Goal: Task Accomplishment & Management: Manage account settings

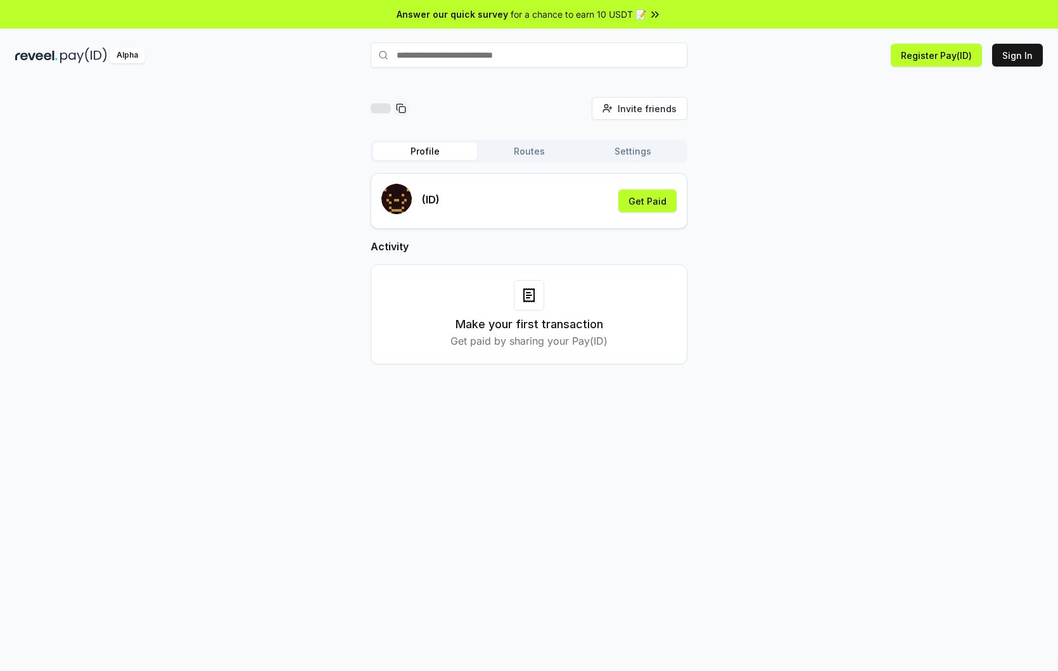
click at [527, 326] on h3 "Make your first transaction" at bounding box center [530, 325] width 148 height 18
click at [546, 341] on p "Get paid by sharing your Pay(ID)" at bounding box center [529, 340] width 157 height 15
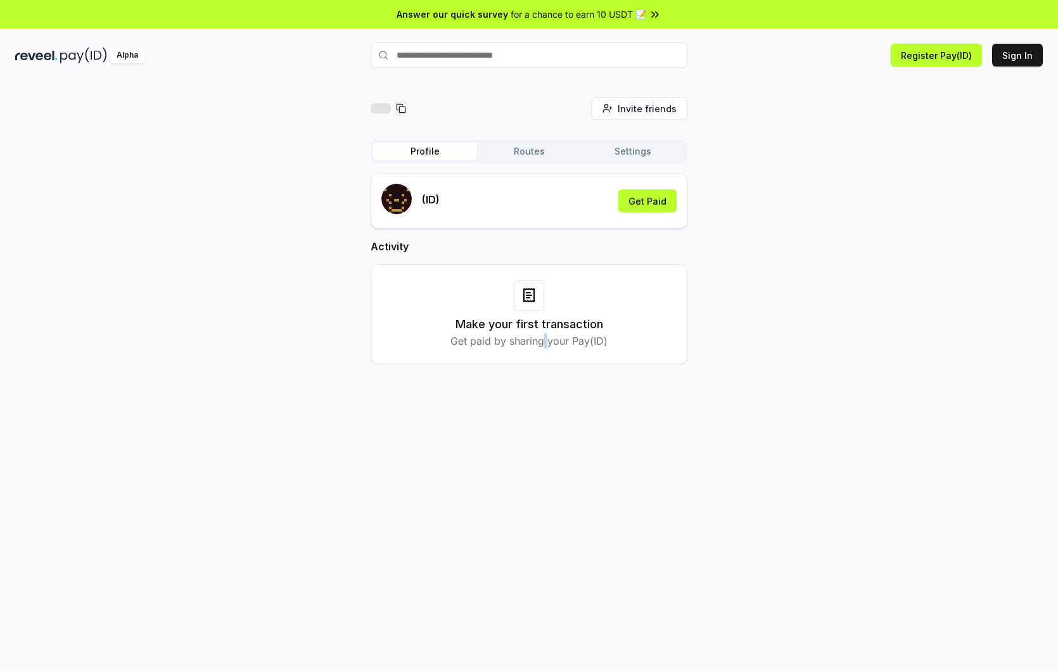
click at [546, 341] on p "Get paid by sharing your Pay(ID)" at bounding box center [529, 340] width 157 height 15
click at [553, 327] on h3 "Make your first transaction" at bounding box center [530, 325] width 148 height 18
click at [557, 344] on p "Get paid by sharing your Pay(ID)" at bounding box center [529, 340] width 157 height 15
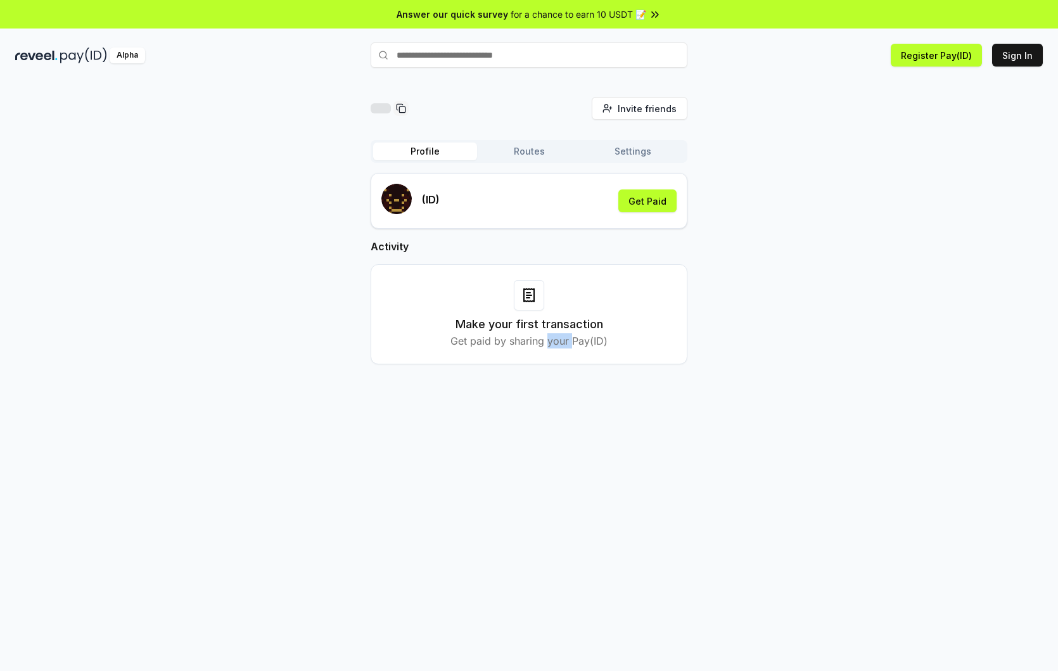
click at [557, 344] on p "Get paid by sharing your Pay(ID)" at bounding box center [529, 340] width 157 height 15
click at [577, 327] on h3 "Make your first transaction" at bounding box center [530, 325] width 148 height 18
click at [653, 107] on span "Invite friends" at bounding box center [647, 108] width 59 height 13
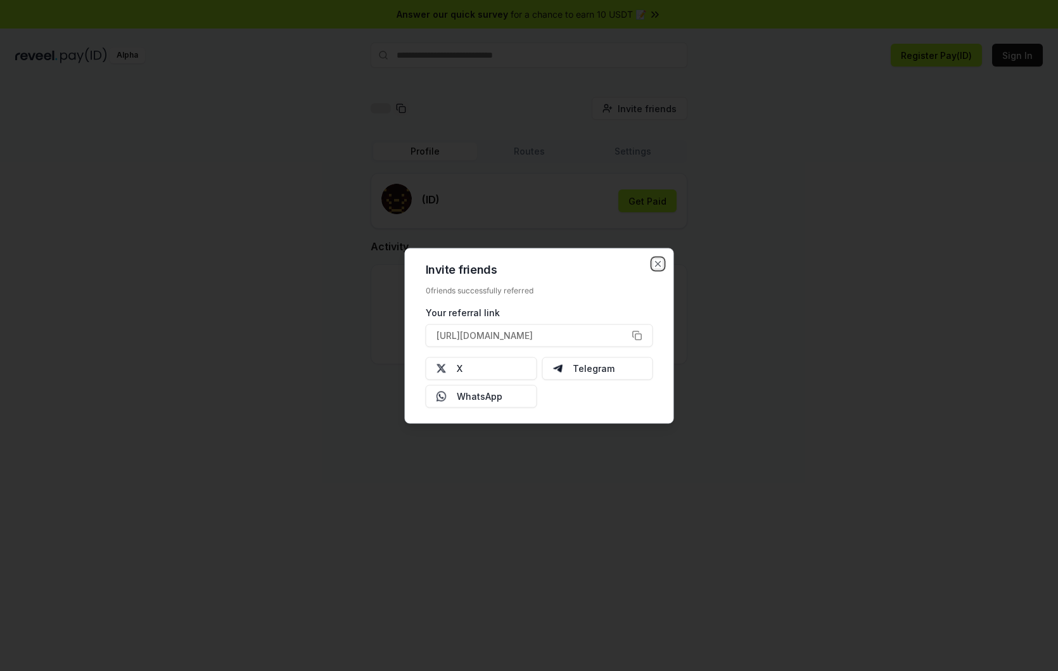
drag, startPoint x: 659, startPoint y: 264, endPoint x: 664, endPoint y: 259, distance: 7.2
click at [658, 264] on icon "button" at bounding box center [658, 263] width 5 height 5
click at [853, 195] on div "Invite friends Invite Profile Routes Settings (ID) Get Paid Activity Make your …" at bounding box center [529, 241] width 1028 height 288
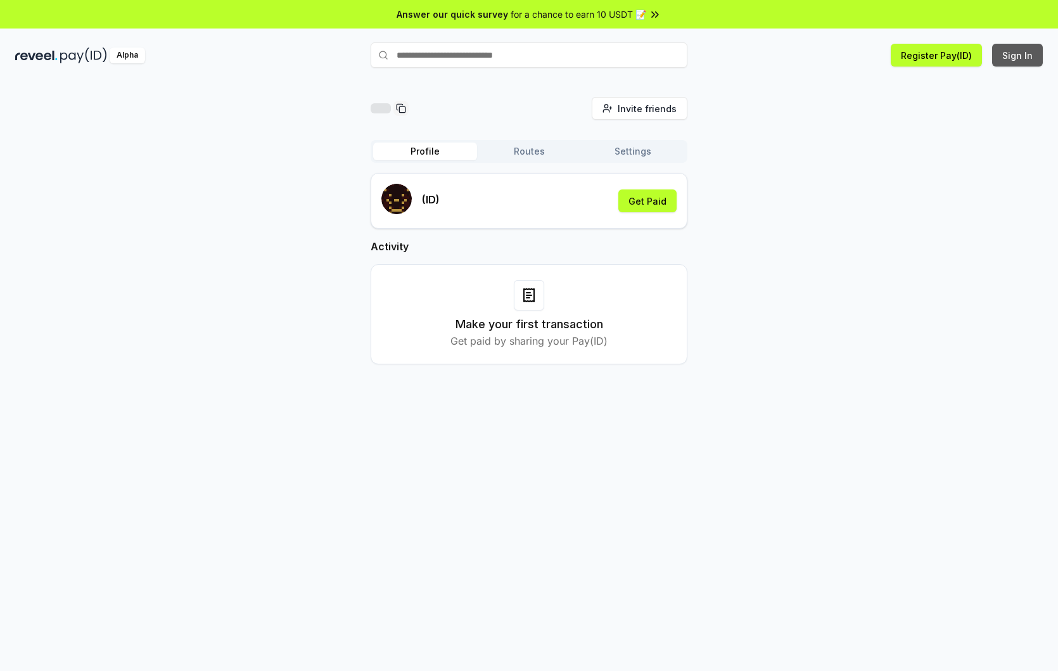
click at [1018, 56] on button "Sign In" at bounding box center [1018, 55] width 51 height 23
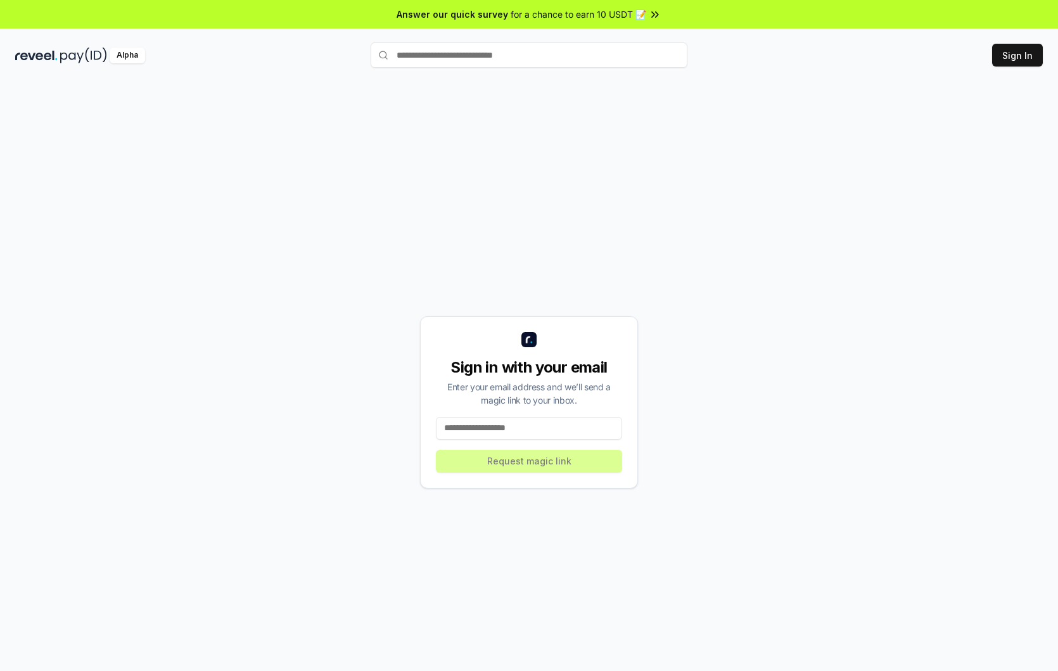
click at [544, 432] on input at bounding box center [529, 428] width 186 height 23
click at [551, 428] on input at bounding box center [529, 428] width 186 height 23
click at [594, 578] on div "Sign in with your email Enter your email address and we’ll send a magic link to…" at bounding box center [529, 402] width 1028 height 610
click at [486, 433] on input at bounding box center [529, 428] width 186 height 23
paste input "**********"
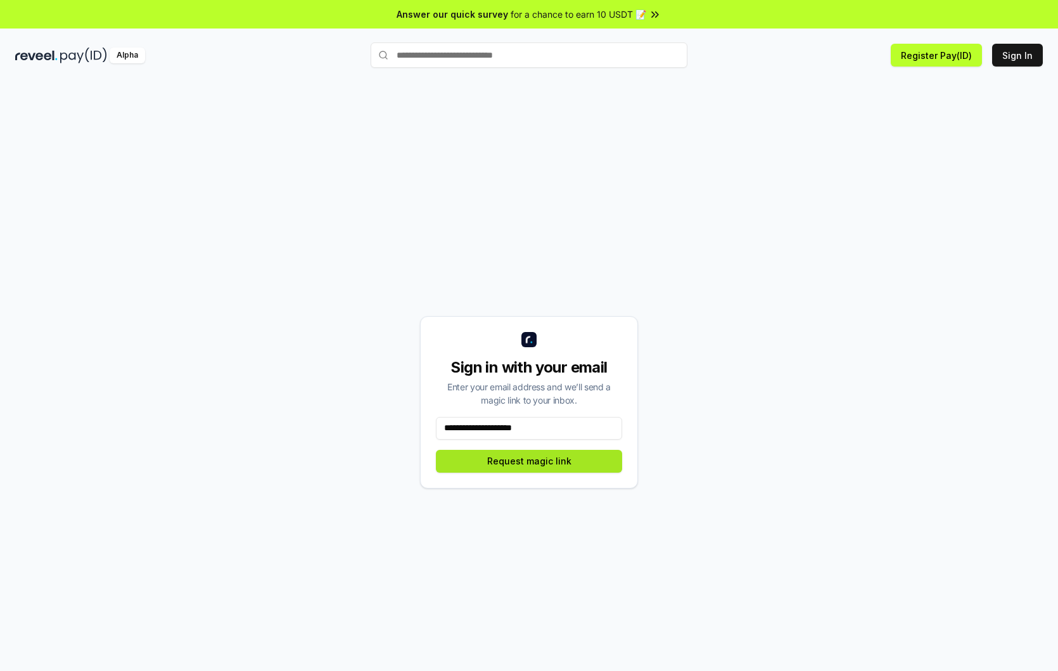
type input "**********"
click at [535, 460] on button "Request magic link" at bounding box center [529, 461] width 186 height 23
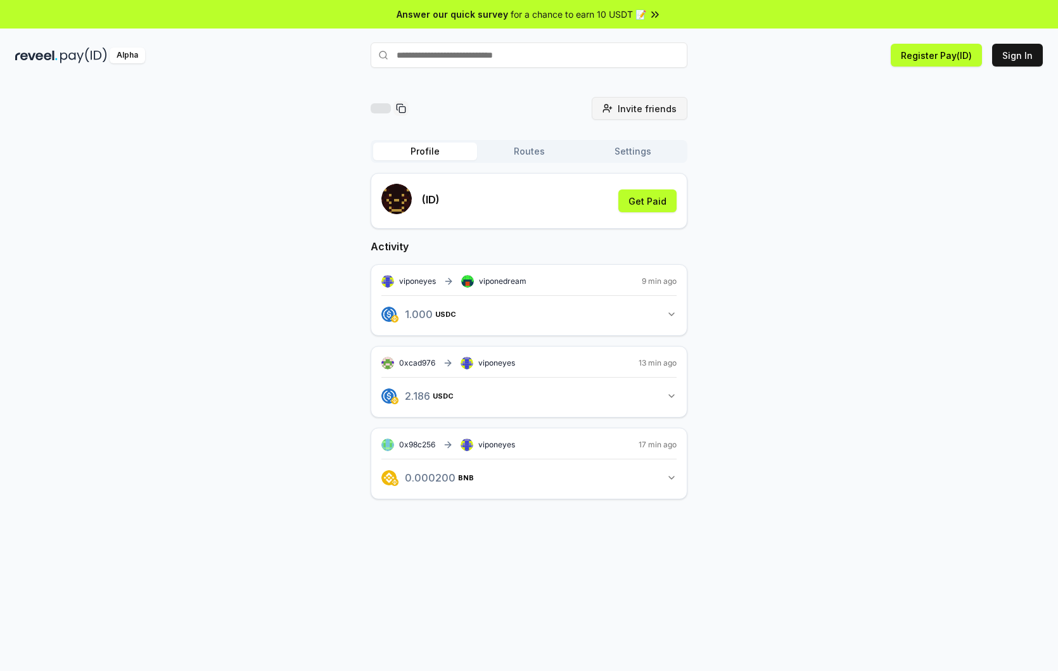
click at [656, 106] on span "Invite friends" at bounding box center [647, 108] width 59 height 13
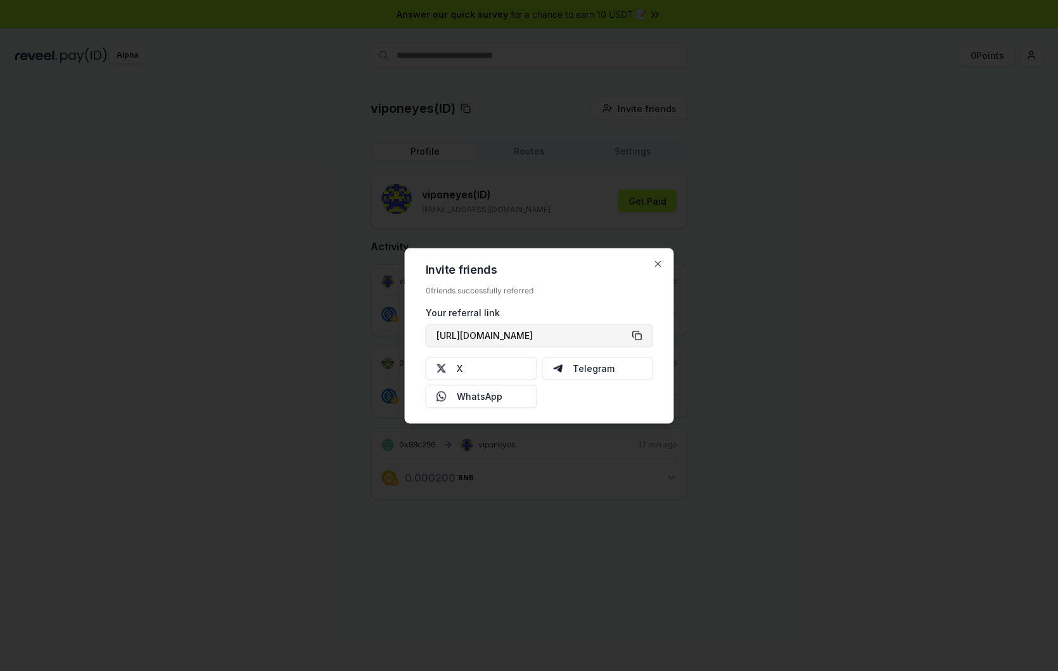
click at [636, 334] on button "[URL][DOMAIN_NAME]" at bounding box center [540, 335] width 228 height 23
click at [658, 265] on icon "button" at bounding box center [658, 264] width 10 height 10
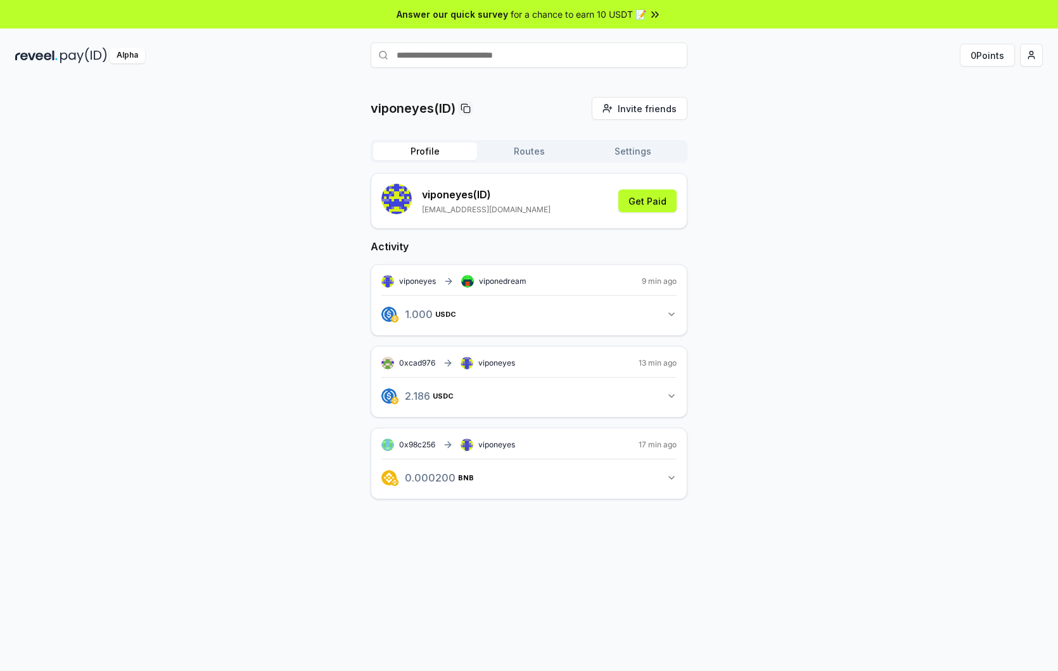
click at [805, 262] on div "viponeyes(ID) Invite friends Invite Profile Routes Settings viponeyes (ID) vipo…" at bounding box center [529, 308] width 1028 height 423
click at [662, 111] on span "Invite friends" at bounding box center [647, 108] width 59 height 13
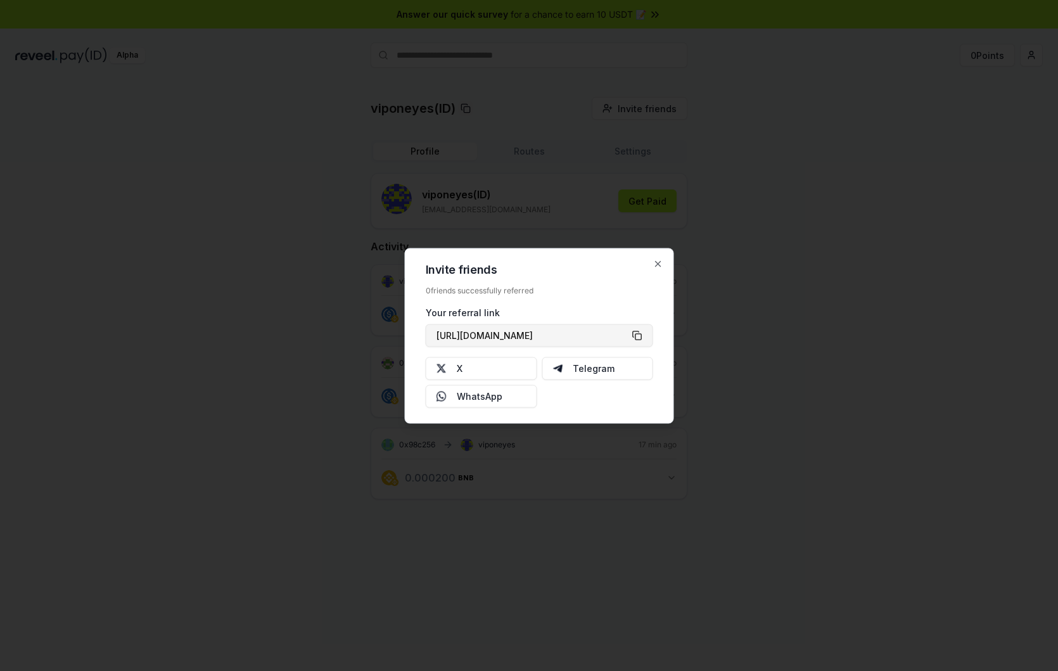
click at [639, 336] on button "[URL][DOMAIN_NAME]" at bounding box center [540, 335] width 228 height 23
click at [659, 264] on icon "button" at bounding box center [658, 263] width 5 height 5
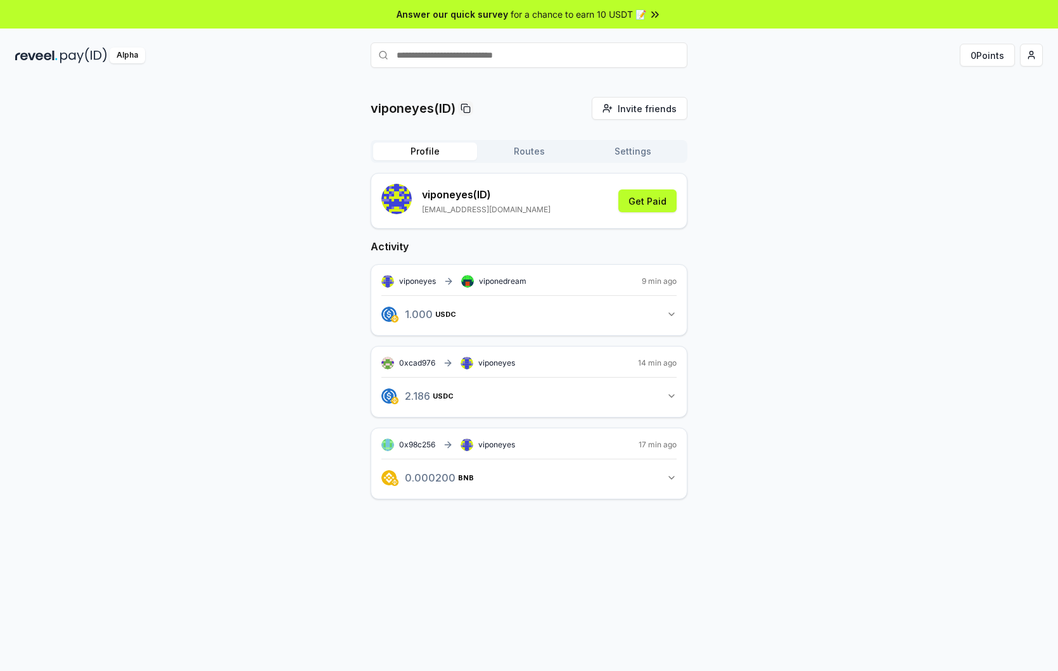
click at [761, 251] on div "viponeyes(ID) Invite friends Invite Profile Routes Settings viponeyes (ID) vipo…" at bounding box center [529, 308] width 1028 height 423
drag, startPoint x: 206, startPoint y: 240, endPoint x: 214, endPoint y: 223, distance: 18.7
click at [205, 240] on div "viponeyes(ID) Invite friends Invite Profile Routes Settings viponeyes (ID) vipo…" at bounding box center [529, 308] width 1028 height 423
click at [679, 204] on div "viponeyes (ID) [EMAIL_ADDRESS][DOMAIN_NAME] Get Paid" at bounding box center [529, 201] width 317 height 56
click at [666, 204] on button "Get Paid" at bounding box center [648, 201] width 58 height 23
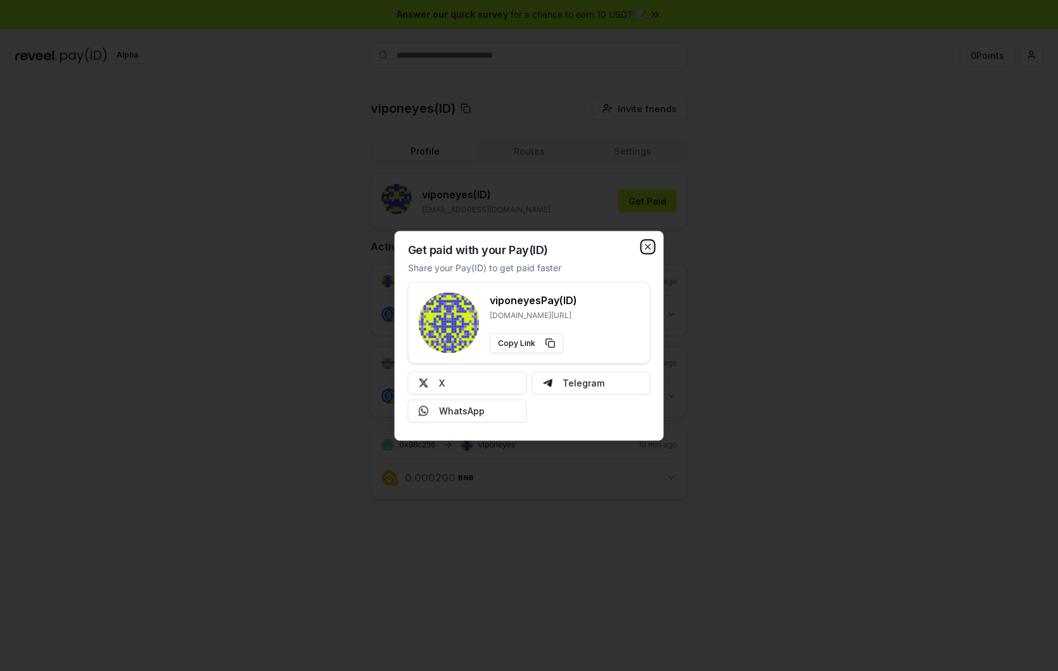
click at [647, 247] on icon "button" at bounding box center [648, 246] width 5 height 5
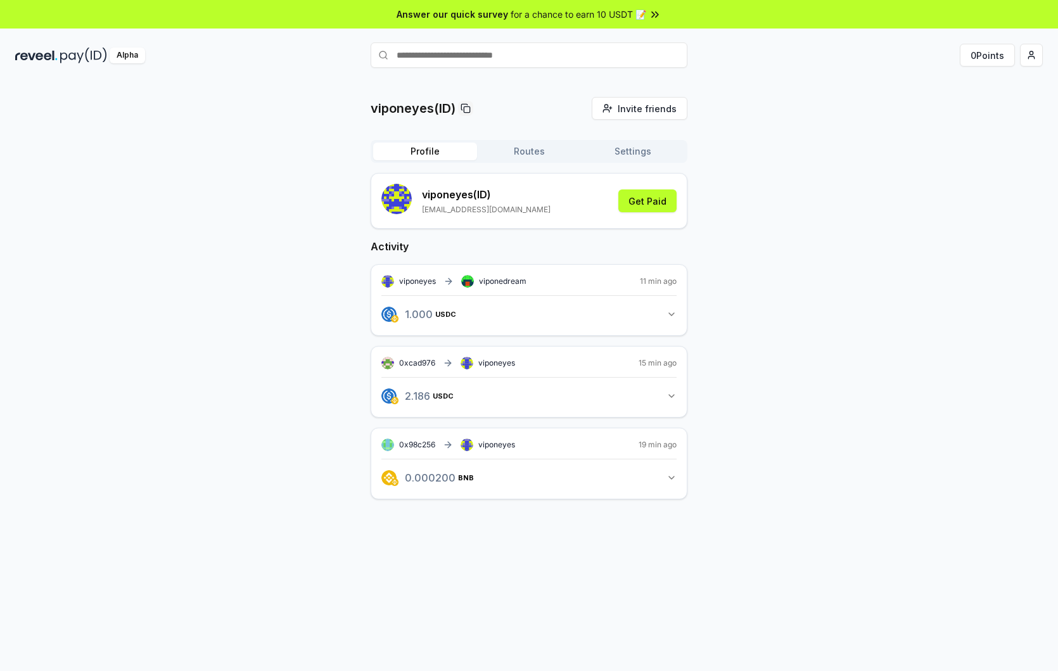
click at [763, 241] on div "viponeyes(ID) Invite friends Invite Profile Routes Settings viponeyes (ID) vipo…" at bounding box center [529, 308] width 1028 height 423
click at [653, 109] on span "Invite friends" at bounding box center [647, 108] width 59 height 13
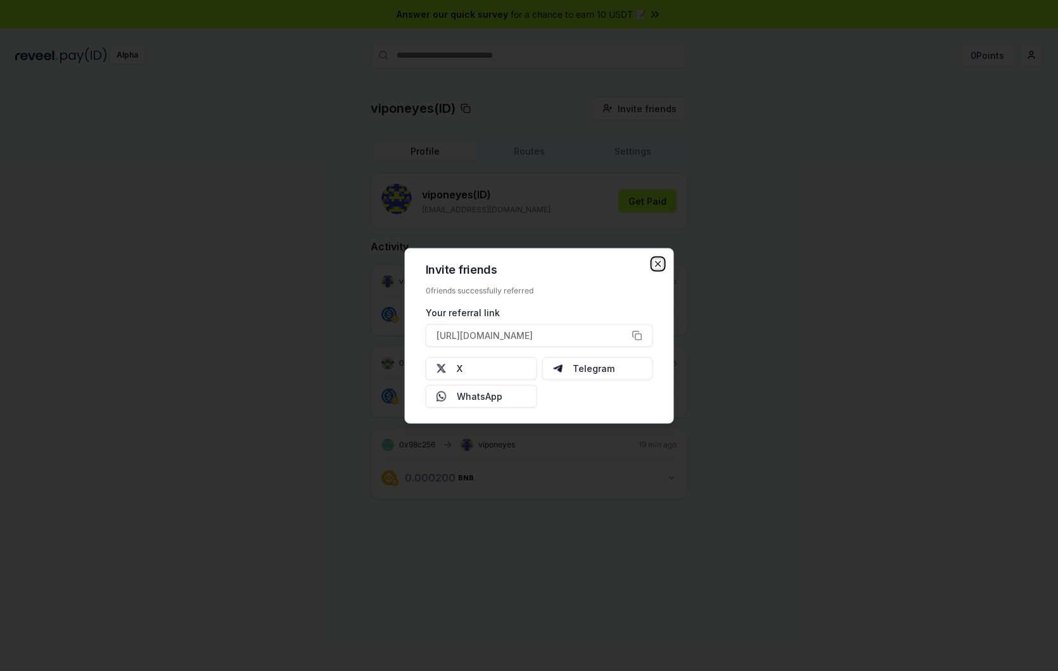
click at [657, 265] on icon "button" at bounding box center [658, 263] width 5 height 5
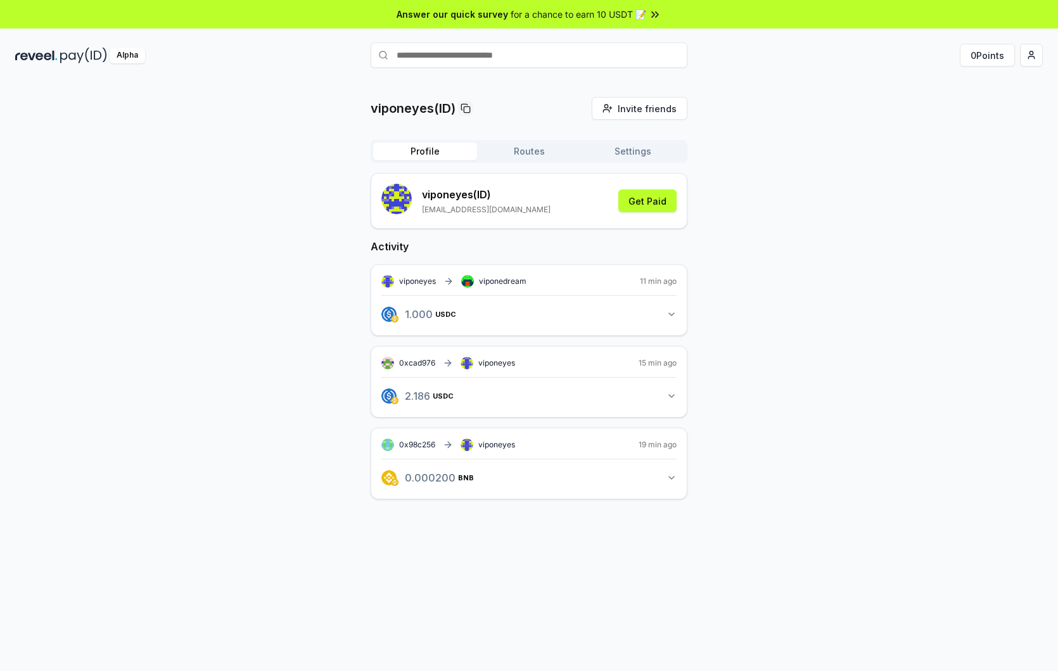
click at [751, 250] on div "viponeyes(ID) Invite friends Invite Profile Routes Settings viponeyes (ID) vipo…" at bounding box center [529, 308] width 1028 height 423
click at [995, 55] on button "0 Points" at bounding box center [987, 55] width 55 height 23
click at [986, 58] on button "0 Points" at bounding box center [987, 55] width 55 height 23
click at [286, 345] on div "viponeyes(ID) Invite friends Invite Profile Routes Settings viponeyes (ID) vipo…" at bounding box center [529, 308] width 1028 height 423
click at [204, 174] on div "viponeyes(ID) Invite friends Invite Profile Routes Settings viponeyes (ID) vipo…" at bounding box center [529, 308] width 1028 height 423
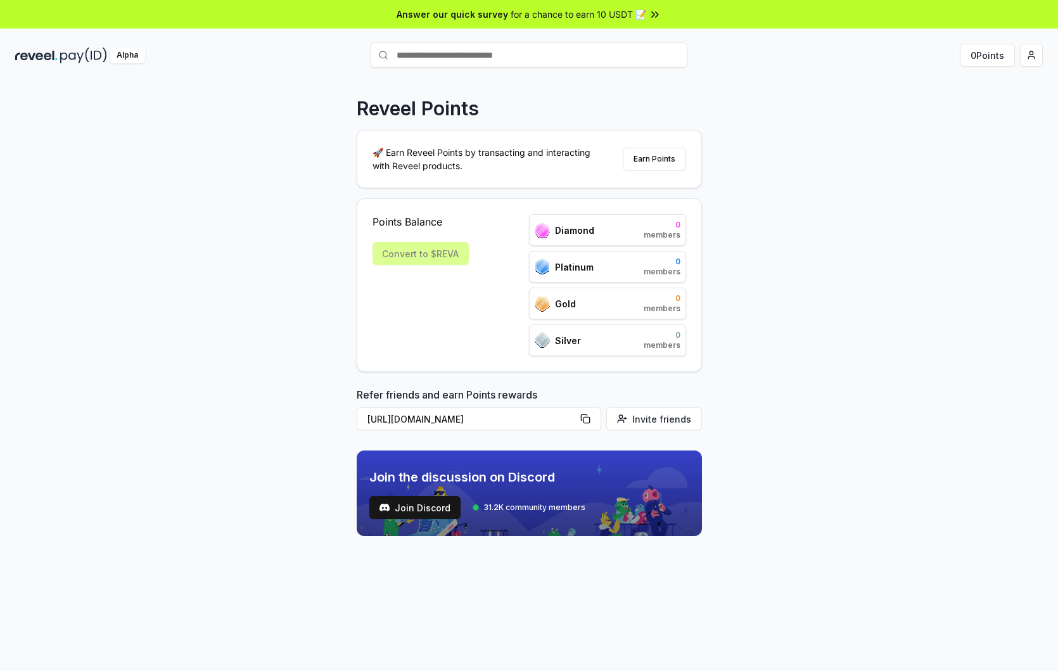
click at [166, 255] on div "Reveel Points 🚀 Earn Reveel Points by transacting and interacting with Reveel p…" at bounding box center [529, 390] width 1058 height 636
